Goal: Obtain resource: Download file/media

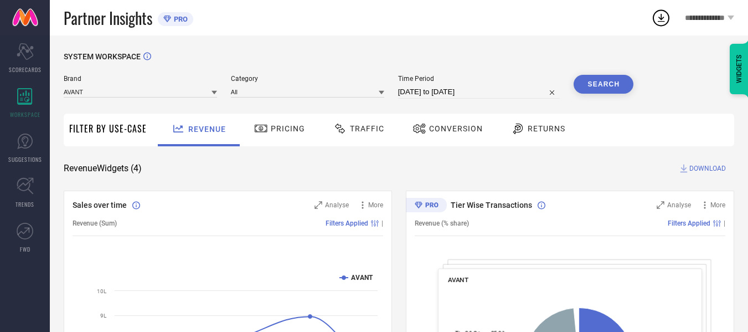
click at [370, 133] on span "Traffic" at bounding box center [367, 128] width 34 height 9
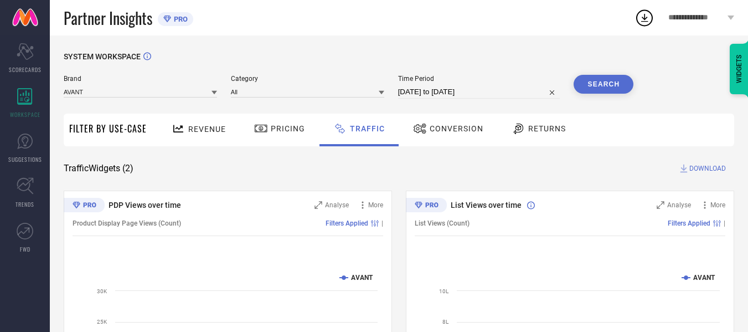
click at [503, 92] on input "[DATE] to [DATE]" at bounding box center [479, 91] width 162 height 13
select select "6"
select select "2025"
select select "7"
select select "2025"
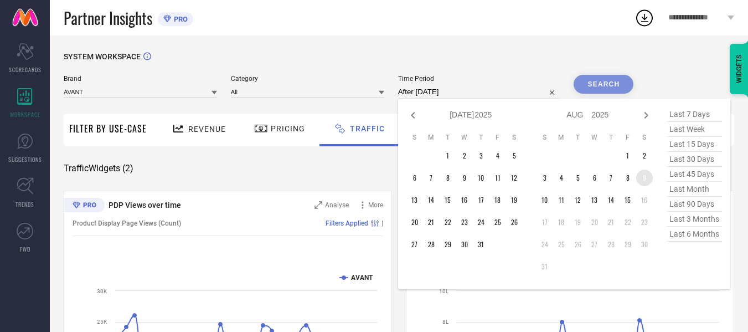
click at [646, 181] on td "9" at bounding box center [644, 177] width 17 height 17
type input "[DATE] to [DATE]"
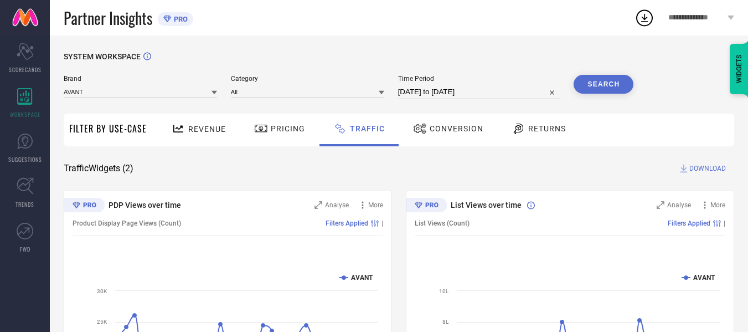
click at [603, 90] on button "Search" at bounding box center [604, 84] width 60 height 19
click at [716, 169] on span "DOWNLOAD" at bounding box center [708, 168] width 37 height 11
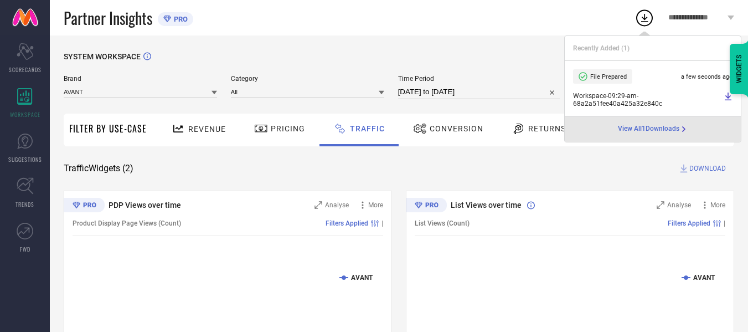
click at [508, 96] on input "[DATE] to [DATE]" at bounding box center [479, 91] width 162 height 13
select select "7"
select select "2025"
select select "8"
select select "2025"
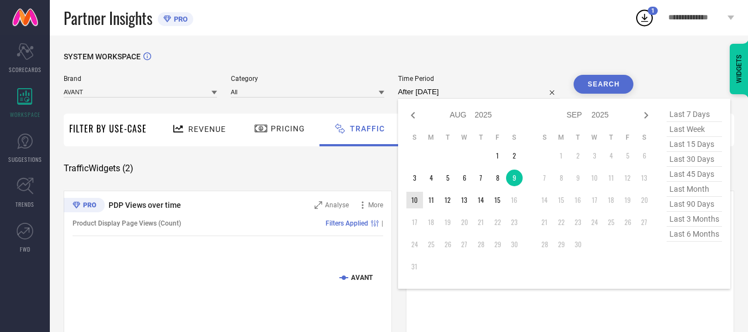
click at [414, 200] on td "10" at bounding box center [415, 200] width 17 height 17
type input "[DATE] to [DATE]"
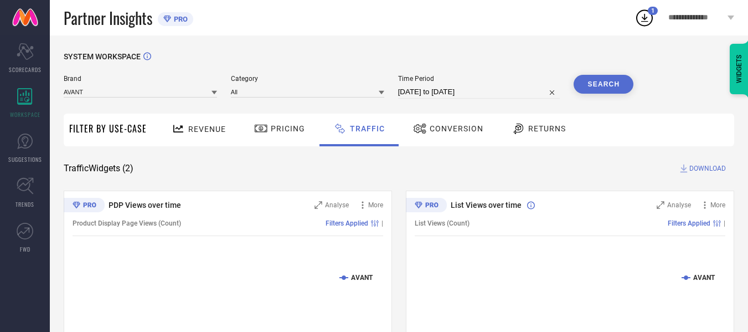
click at [598, 75] on div "SYSTEM WORKSPACE" at bounding box center [399, 63] width 671 height 23
click at [599, 78] on button "Search" at bounding box center [604, 84] width 60 height 19
click at [704, 172] on span "DOWNLOAD" at bounding box center [708, 168] width 37 height 11
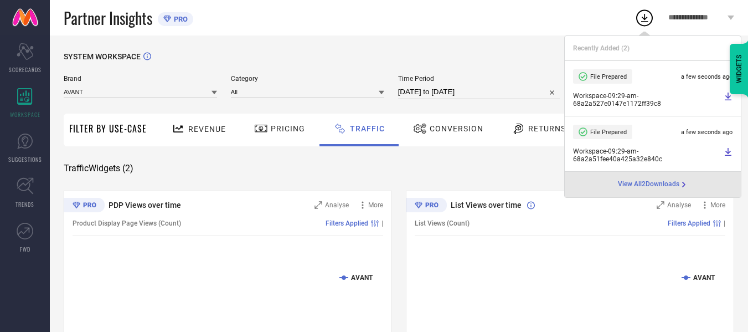
click at [457, 92] on input "[DATE] to [DATE]" at bounding box center [479, 91] width 162 height 13
select select "7"
select select "2025"
select select "8"
select select "2025"
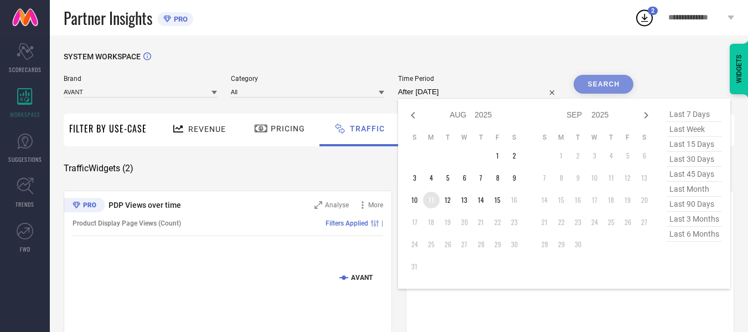
click at [433, 204] on td "11" at bounding box center [431, 200] width 17 height 17
type input "[DATE] to [DATE]"
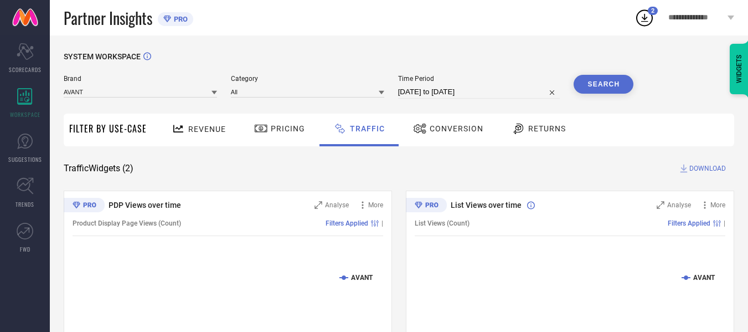
click at [623, 82] on button "Search" at bounding box center [604, 84] width 60 height 19
click at [696, 171] on span "DOWNLOAD" at bounding box center [708, 168] width 37 height 11
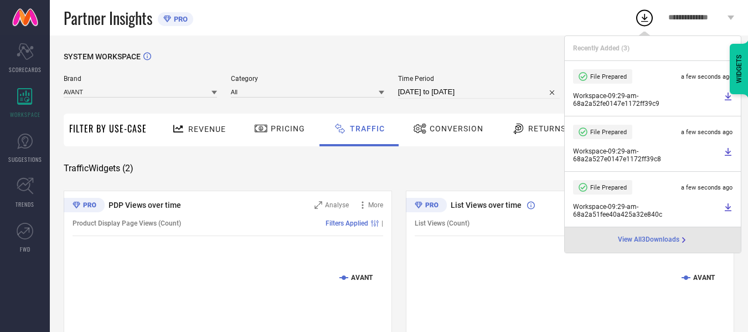
click at [500, 91] on input "[DATE] to [DATE]" at bounding box center [479, 91] width 162 height 13
select select "7"
select select "2025"
select select "8"
select select "2025"
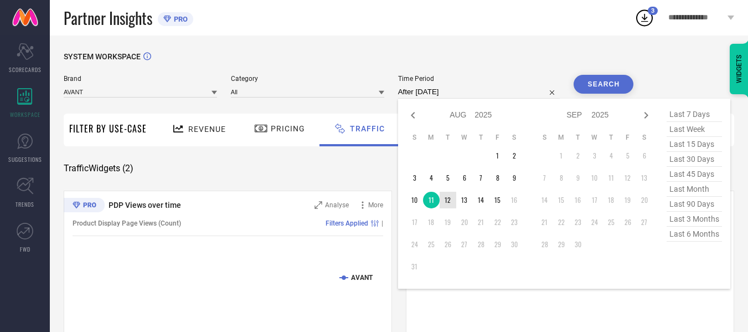
click at [446, 199] on td "12" at bounding box center [448, 200] width 17 height 17
type input "[DATE] to [DATE]"
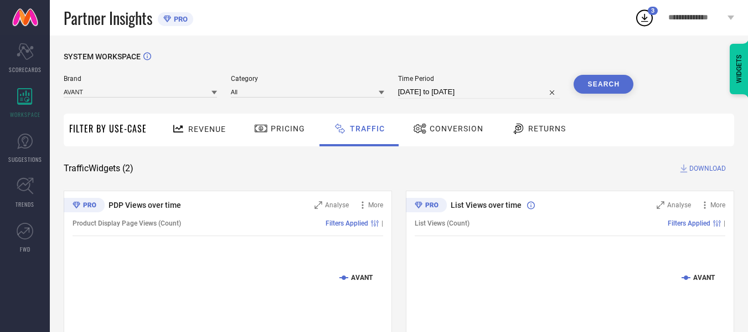
click at [593, 89] on button "Search" at bounding box center [604, 84] width 60 height 19
click at [702, 169] on span "DOWNLOAD" at bounding box center [708, 168] width 37 height 11
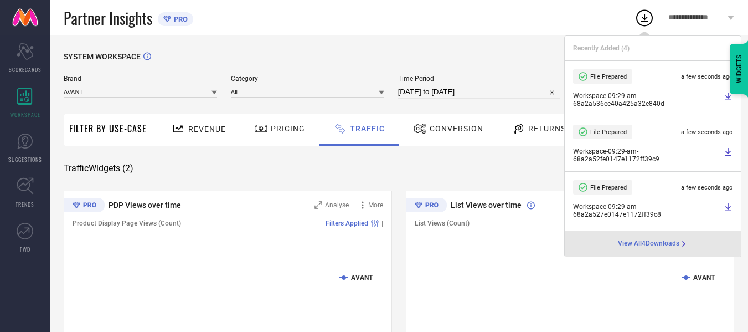
click at [505, 92] on input "[DATE] to [DATE]" at bounding box center [479, 91] width 162 height 13
select select "7"
select select "2025"
select select "8"
select select "2025"
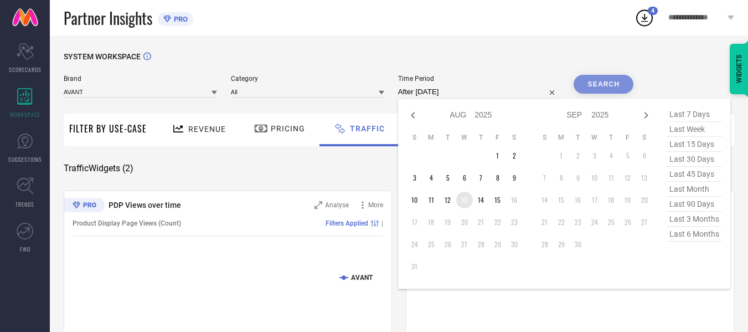
click at [458, 197] on td "13" at bounding box center [464, 200] width 17 height 17
type input "[DATE] to [DATE]"
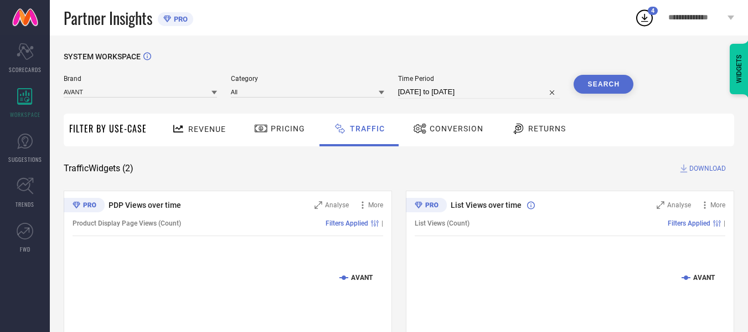
click at [599, 89] on button "Search" at bounding box center [604, 84] width 60 height 19
click at [711, 168] on span "DOWNLOAD" at bounding box center [708, 168] width 37 height 11
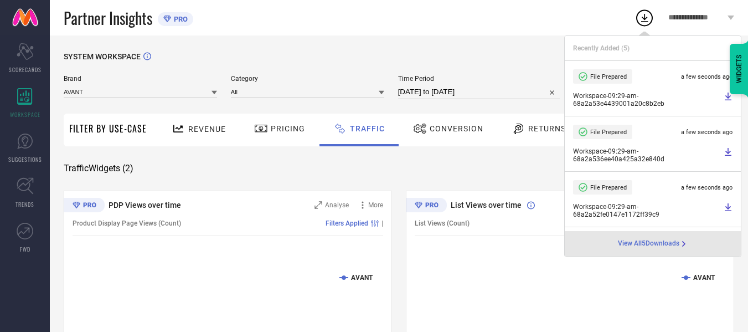
select select "7"
select select "2025"
select select "8"
select select "2025"
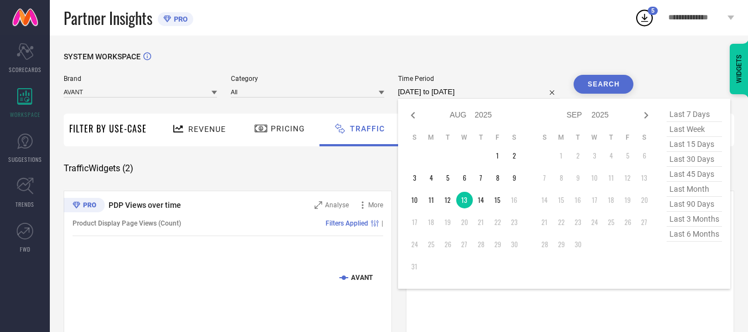
click at [511, 94] on input "[DATE] to [DATE]" at bounding box center [479, 91] width 162 height 13
click at [480, 198] on td "14" at bounding box center [481, 200] width 17 height 17
type input "[DATE] to [DATE]"
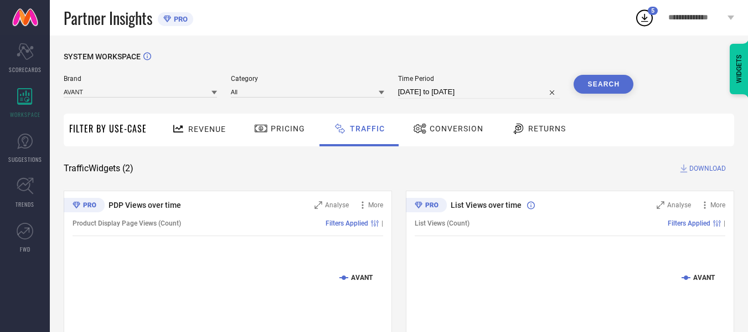
click at [602, 85] on button "Search" at bounding box center [604, 84] width 60 height 19
click at [703, 169] on span "DOWNLOAD" at bounding box center [708, 168] width 37 height 11
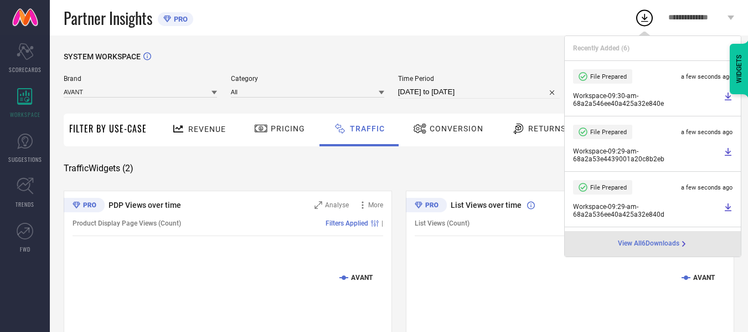
click at [502, 94] on input "[DATE] to [DATE]" at bounding box center [479, 91] width 162 height 13
select select "7"
select select "2025"
select select "8"
select select "2025"
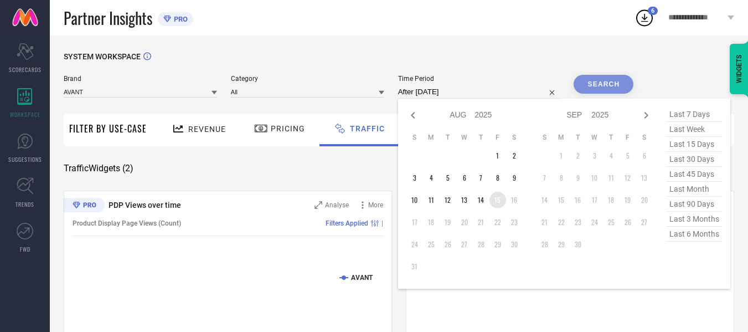
click at [498, 203] on td "15" at bounding box center [498, 200] width 17 height 17
type input "[DATE] to [DATE]"
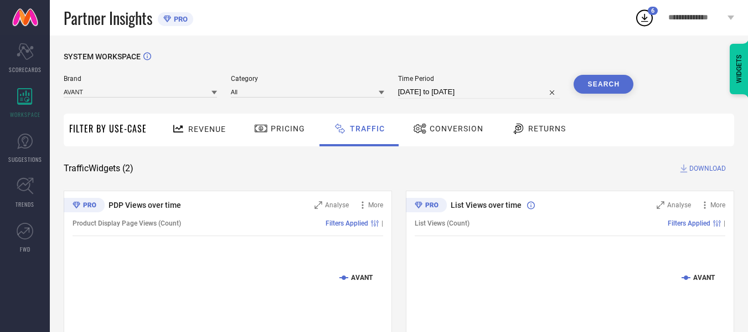
click at [605, 87] on button "Search" at bounding box center [604, 84] width 60 height 19
click at [706, 169] on span "DOWNLOAD" at bounding box center [708, 168] width 37 height 11
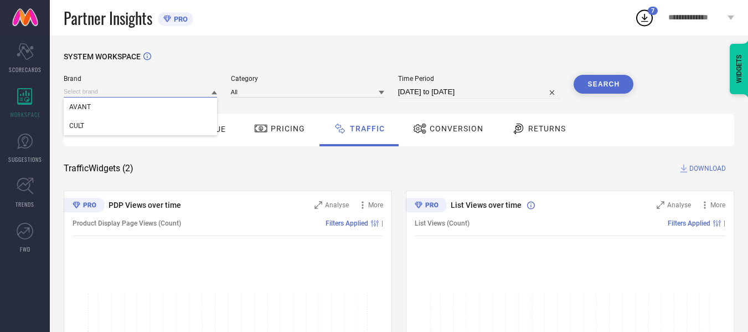
click at [130, 92] on input at bounding box center [140, 92] width 153 height 12
click at [135, 131] on div "CULT" at bounding box center [140, 125] width 153 height 19
click at [262, 94] on input at bounding box center [307, 92] width 153 height 12
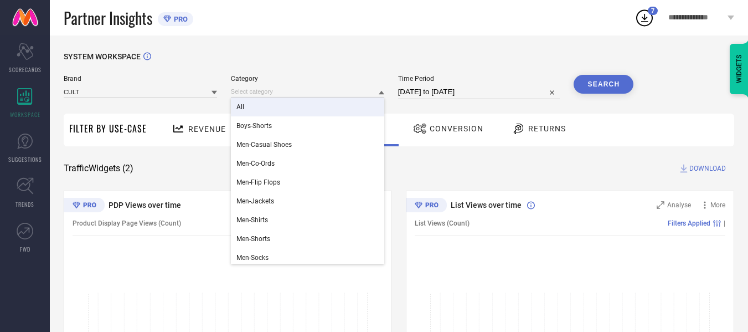
click at [269, 112] on div "All" at bounding box center [307, 106] width 153 height 19
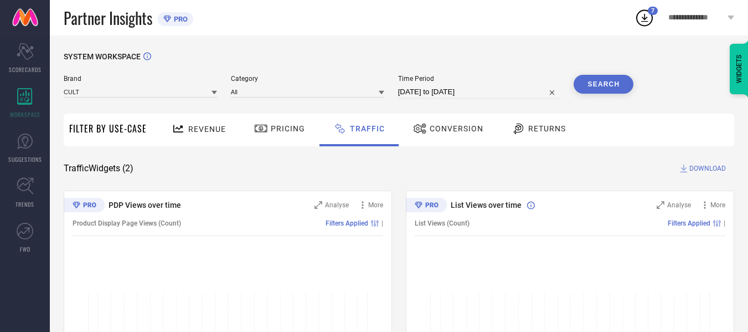
click at [466, 90] on input "[DATE] to [DATE]" at bounding box center [479, 91] width 162 height 13
select select "7"
select select "2025"
select select "8"
select select "2025"
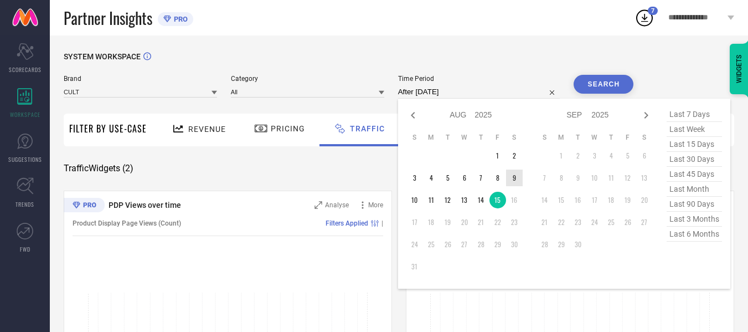
click at [516, 177] on td "9" at bounding box center [514, 177] width 17 height 17
type input "[DATE] to [DATE]"
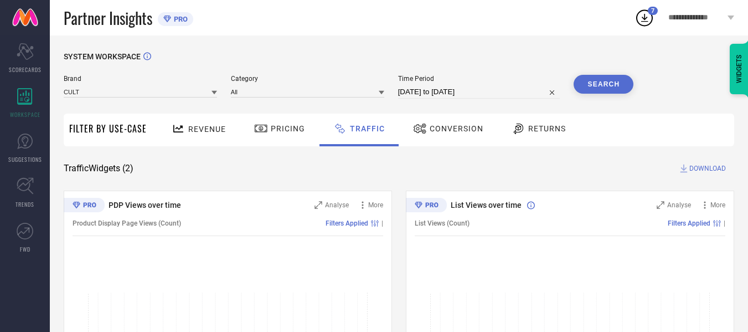
click at [596, 83] on button "Search" at bounding box center [604, 84] width 60 height 19
click at [712, 168] on span "DOWNLOAD" at bounding box center [708, 168] width 37 height 11
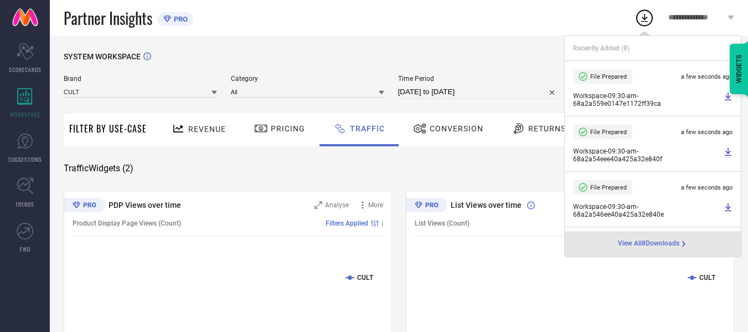
click at [514, 92] on input "[DATE] to [DATE]" at bounding box center [479, 91] width 162 height 13
select select "7"
select select "2025"
select select "8"
select select "2025"
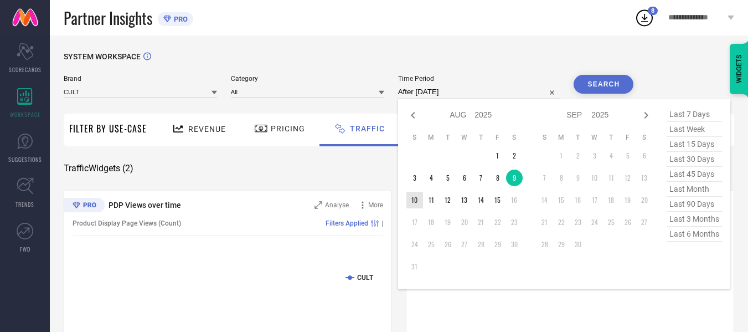
click at [417, 198] on td "10" at bounding box center [415, 200] width 17 height 17
type input "[DATE] to [DATE]"
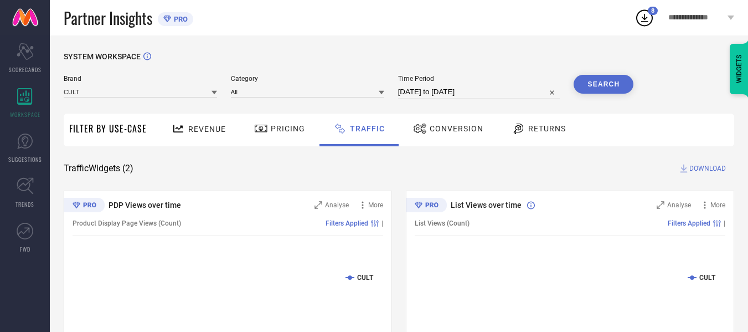
click at [600, 91] on button "Search" at bounding box center [604, 84] width 60 height 19
click at [701, 171] on span "DOWNLOAD" at bounding box center [708, 168] width 37 height 11
click at [489, 63] on div "SYSTEM WORKSPACE" at bounding box center [399, 63] width 671 height 23
select select "7"
select select "2025"
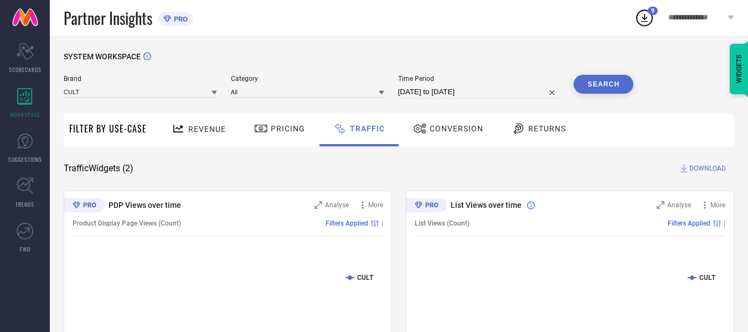
select select "8"
select select "2025"
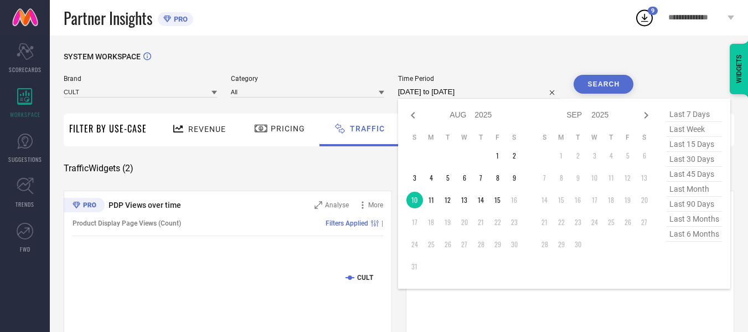
click at [493, 89] on input "[DATE] to [DATE]" at bounding box center [479, 91] width 162 height 13
click at [436, 199] on td "11" at bounding box center [431, 200] width 17 height 17
type input "[DATE] to [DATE]"
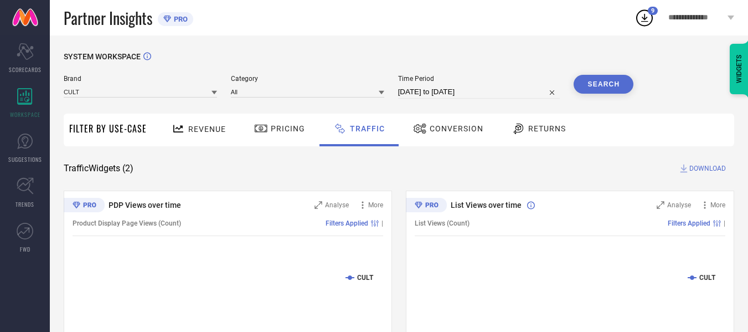
click at [592, 85] on button "Search" at bounding box center [604, 84] width 60 height 19
click at [700, 167] on span "DOWNLOAD" at bounding box center [708, 168] width 37 height 11
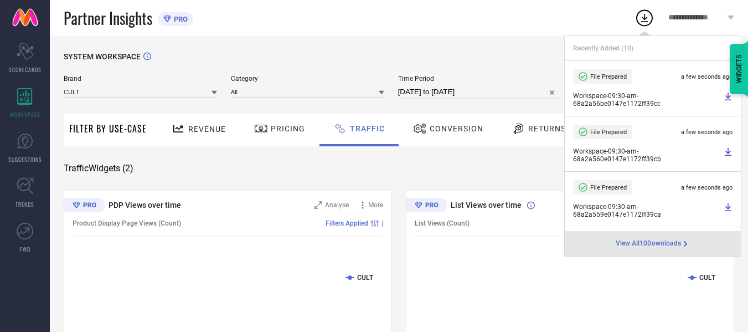
click at [508, 92] on input "[DATE] to [DATE]" at bounding box center [479, 91] width 162 height 13
select select "7"
select select "2025"
select select "8"
select select "2025"
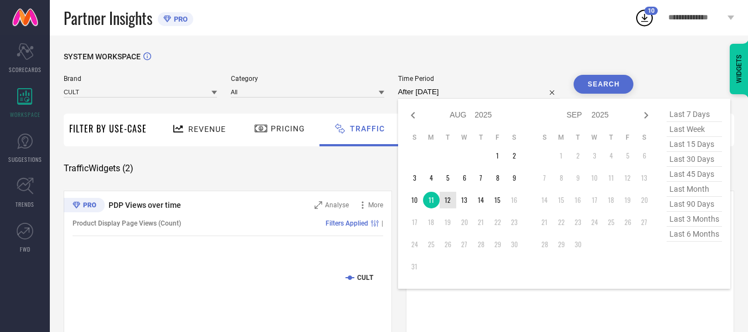
click at [449, 200] on td "12" at bounding box center [448, 200] width 17 height 17
type input "[DATE] to [DATE]"
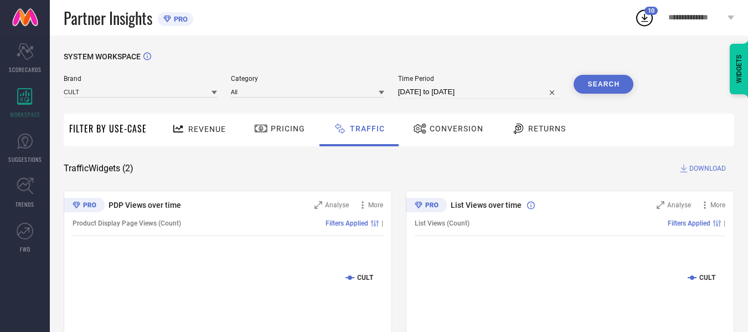
click at [626, 86] on button "Search" at bounding box center [604, 84] width 60 height 19
click at [697, 170] on span "DOWNLOAD" at bounding box center [708, 168] width 37 height 11
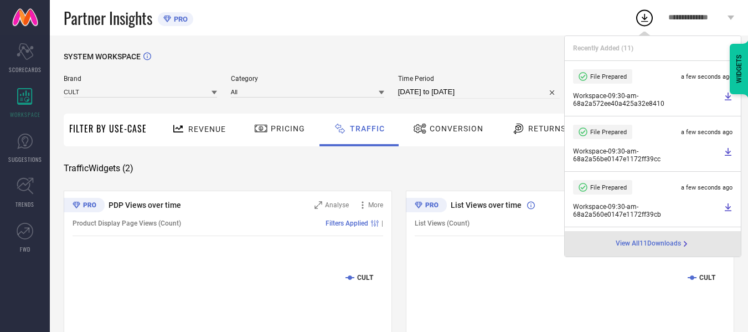
click at [504, 89] on input "[DATE] to [DATE]" at bounding box center [479, 91] width 162 height 13
select select "7"
select select "2025"
select select "8"
select select "2025"
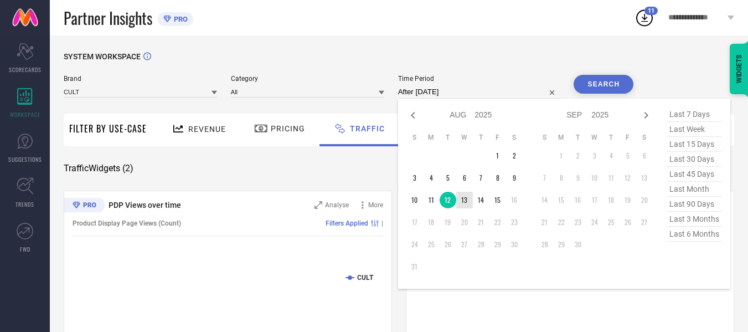
click at [459, 198] on td "13" at bounding box center [464, 200] width 17 height 17
type input "[DATE] to [DATE]"
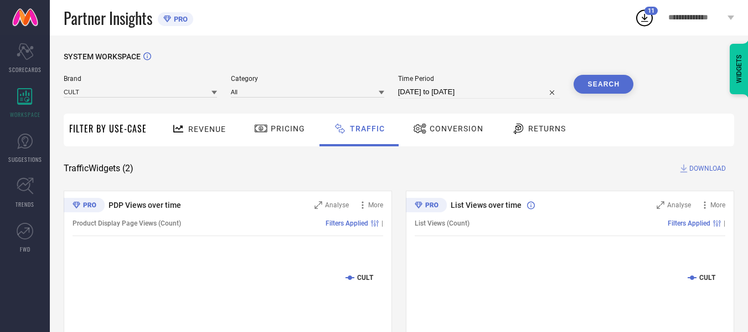
click at [616, 82] on button "Search" at bounding box center [604, 84] width 60 height 19
click at [698, 169] on span "DOWNLOAD" at bounding box center [708, 168] width 37 height 11
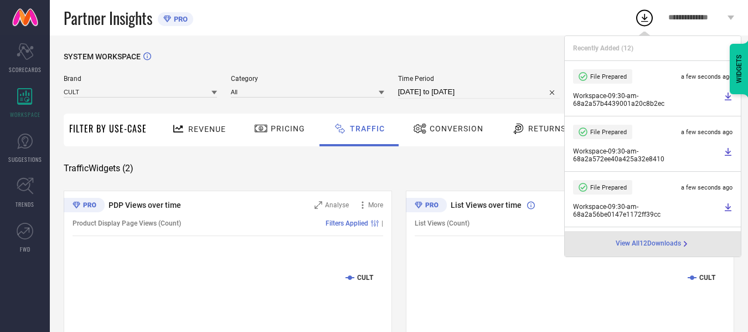
click at [523, 94] on input "[DATE] to [DATE]" at bounding box center [479, 91] width 162 height 13
select select "7"
select select "2025"
select select "8"
select select "2025"
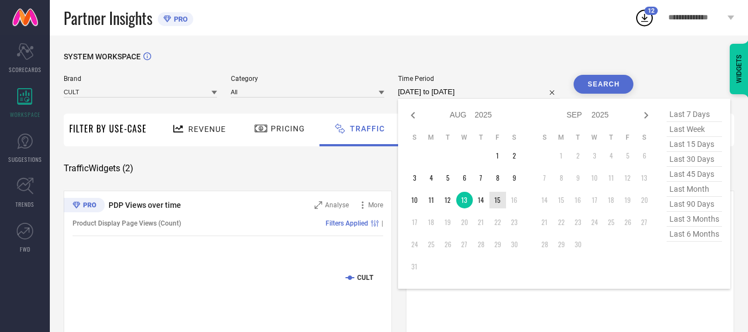
click at [483, 191] on table "S M T W T F S 1 2 3 4 5 6 7 8 9 10 11 12 13 14 15 16 17 18 19 20 21 22 23 24 25…" at bounding box center [465, 203] width 116 height 153
click at [483, 192] on td "14" at bounding box center [481, 200] width 17 height 17
type input "[DATE] to [DATE]"
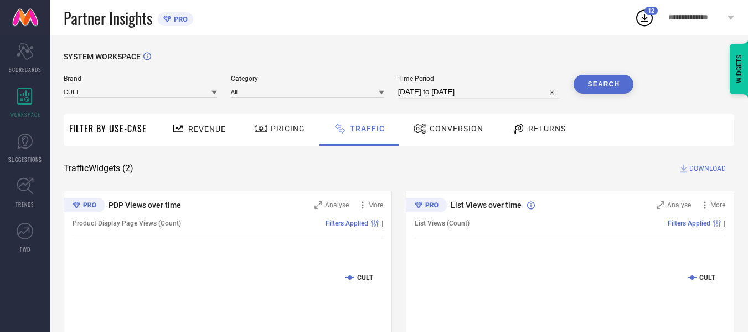
click at [602, 90] on button "Search" at bounding box center [604, 84] width 60 height 19
click at [704, 168] on span "DOWNLOAD" at bounding box center [708, 168] width 37 height 11
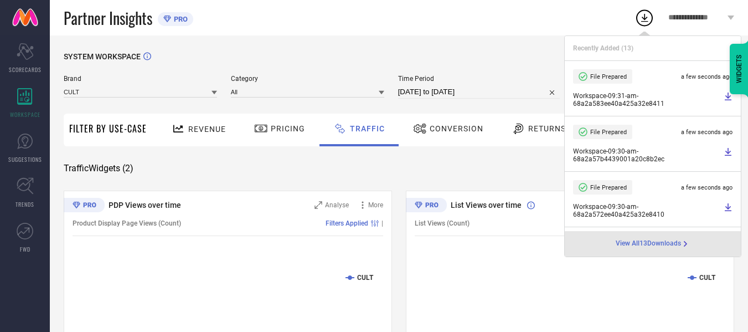
click at [490, 94] on input "[DATE] to [DATE]" at bounding box center [479, 91] width 162 height 13
select select "7"
select select "2025"
select select "8"
select select "2025"
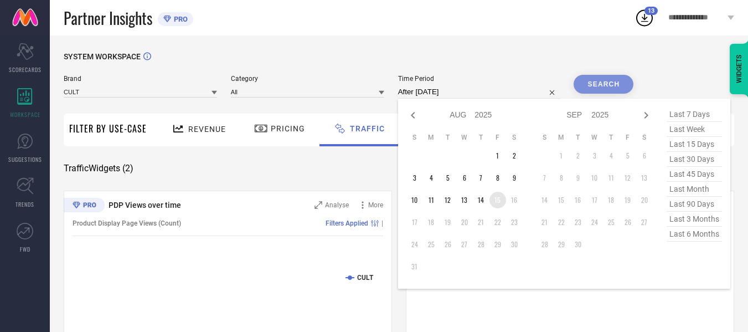
click at [497, 201] on td "15" at bounding box center [498, 200] width 17 height 17
type input "[DATE] to [DATE]"
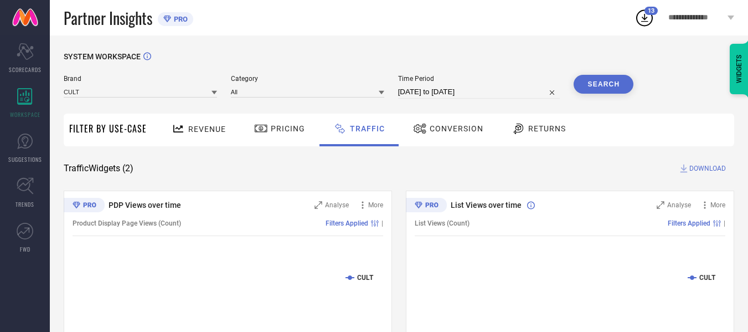
click at [592, 85] on button "Search" at bounding box center [604, 84] width 60 height 19
click at [718, 167] on span "DOWNLOAD" at bounding box center [708, 168] width 37 height 11
